Goal: Task Accomplishment & Management: Use online tool/utility

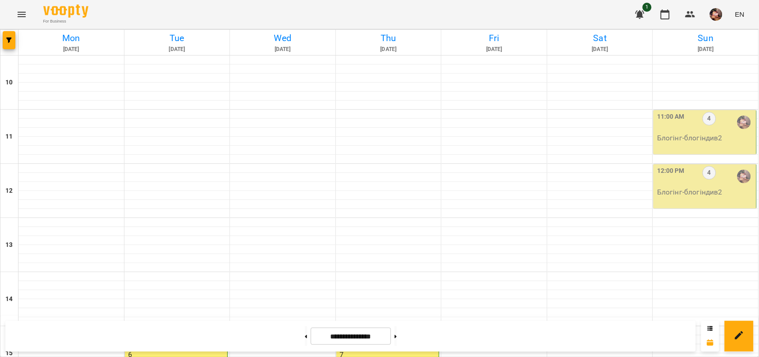
scroll to position [362, 0]
click at [397, 335] on button at bounding box center [396, 336] width 2 height 20
type input "**********"
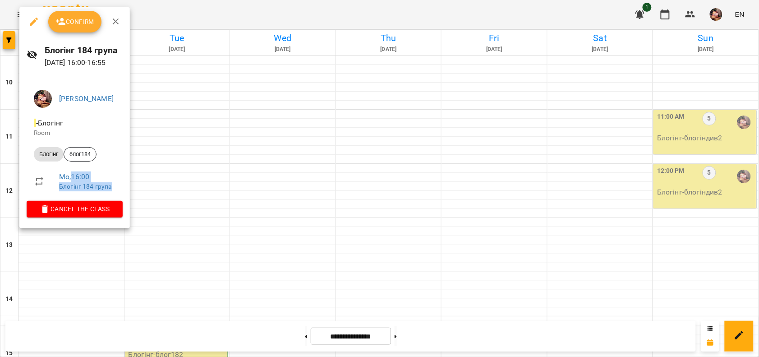
drag, startPoint x: 71, startPoint y: 175, endPoint x: 120, endPoint y: 190, distance: 51.3
click at [115, 190] on div "Mo , 16:00 Блогінг 184 група" at bounding box center [87, 180] width 56 height 19
copy div "16:00 Блогінг 184 група"
click at [287, 134] on div at bounding box center [379, 178] width 759 height 357
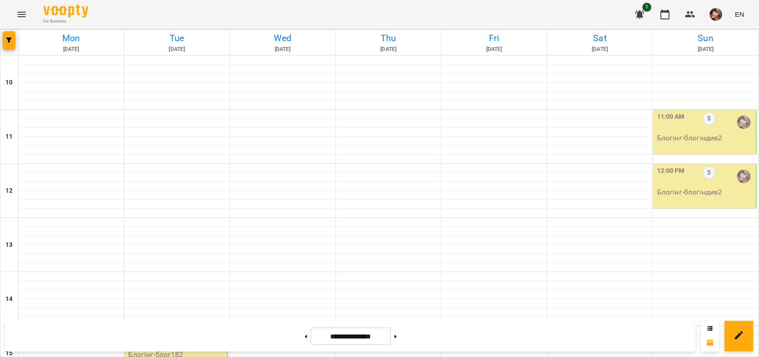
click at [187, 326] on div "3:00 PM 16 Блогінг - блог182" at bounding box center [176, 348] width 103 height 44
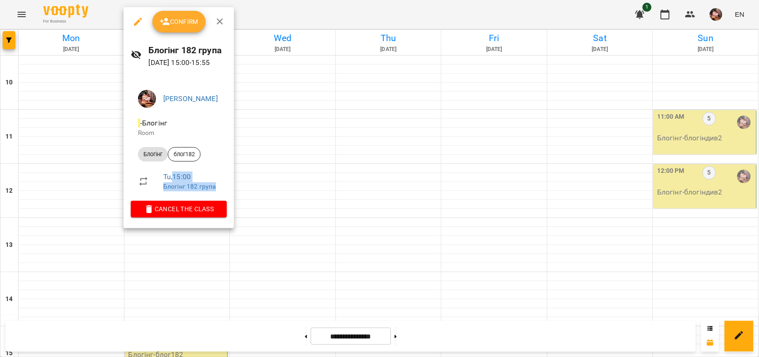
drag, startPoint x: 174, startPoint y: 176, endPoint x: 225, endPoint y: 188, distance: 52.8
click at [225, 188] on li "Tu , 15:00 Блогінг 182 група" at bounding box center [179, 181] width 96 height 32
copy div "15:00 Блогінг 182 група"
click at [271, 118] on div at bounding box center [379, 178] width 759 height 357
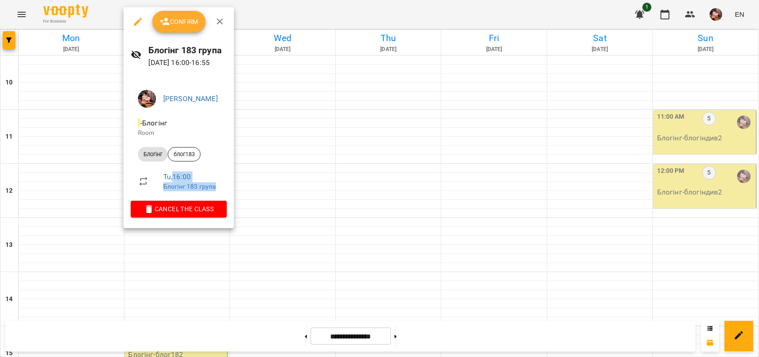
drag, startPoint x: 174, startPoint y: 176, endPoint x: 220, endPoint y: 188, distance: 46.6
click at [220, 188] on div "Tu , 16:00 Блогінг 183 група" at bounding box center [191, 180] width 56 height 19
copy div "16:00 Блогінг 183 група"
click at [305, 194] on div at bounding box center [379, 178] width 759 height 357
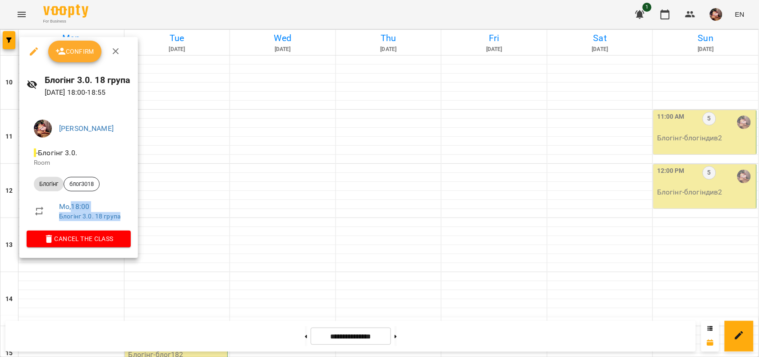
drag, startPoint x: 72, startPoint y: 204, endPoint x: 122, endPoint y: 216, distance: 51.0
click at [122, 216] on div "Mo , 18:00 Блогінг 3.0. 18 група" at bounding box center [91, 210] width 64 height 19
copy div "18:00 Блогінг 3.0. 18 група"
click at [119, 50] on icon "button" at bounding box center [115, 51] width 11 height 11
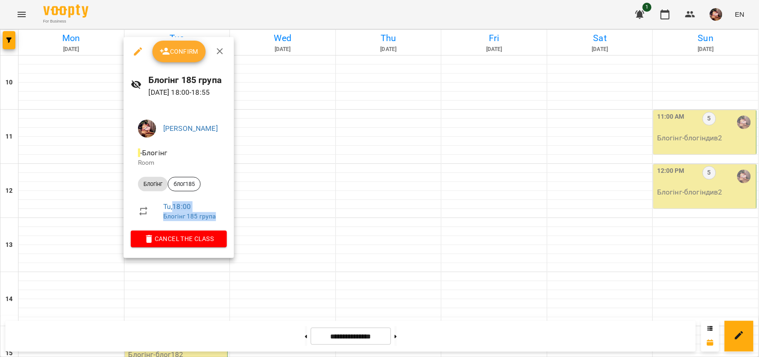
drag, startPoint x: 174, startPoint y: 206, endPoint x: 238, endPoint y: 221, distance: 65.0
click at [234, 221] on div "[PERSON_NAME] Room Блогінг блог185 Tu , 18:00 Блогінг 185 група Cancel the class" at bounding box center [179, 181] width 110 height 153
copy div "18:00 Блогінг 185 група"
click at [253, 211] on div at bounding box center [379, 178] width 759 height 357
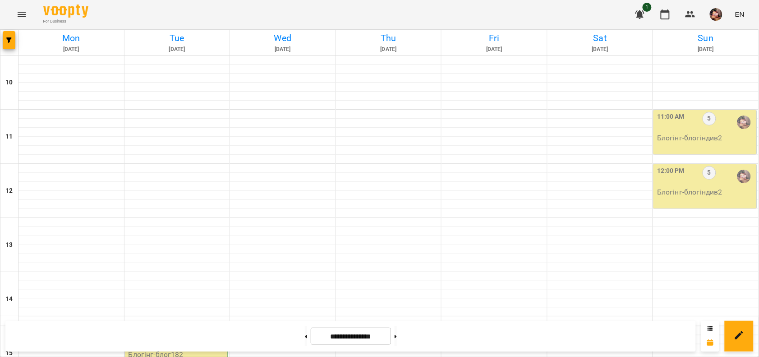
scroll to position [369, 0]
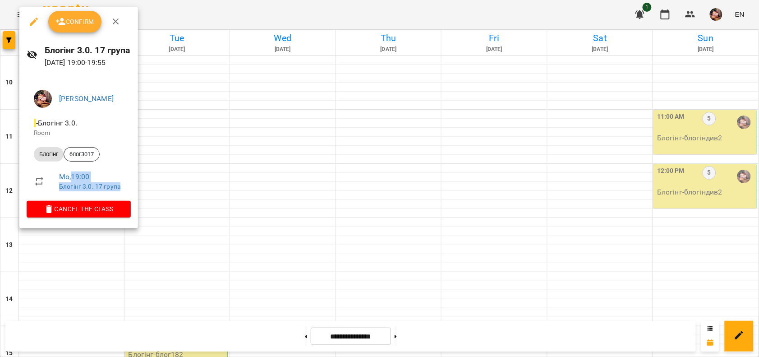
drag, startPoint x: 71, startPoint y: 176, endPoint x: 130, endPoint y: 186, distance: 59.4
click at [130, 186] on li "Mo , 19:00 Блогінг 3.0. 17 група" at bounding box center [79, 181] width 104 height 32
copy div "19:00 Блогінг 3.0. 17 група"
click at [191, 289] on div at bounding box center [379, 178] width 759 height 357
